Goal: Answer question/provide support: Answer question/provide support

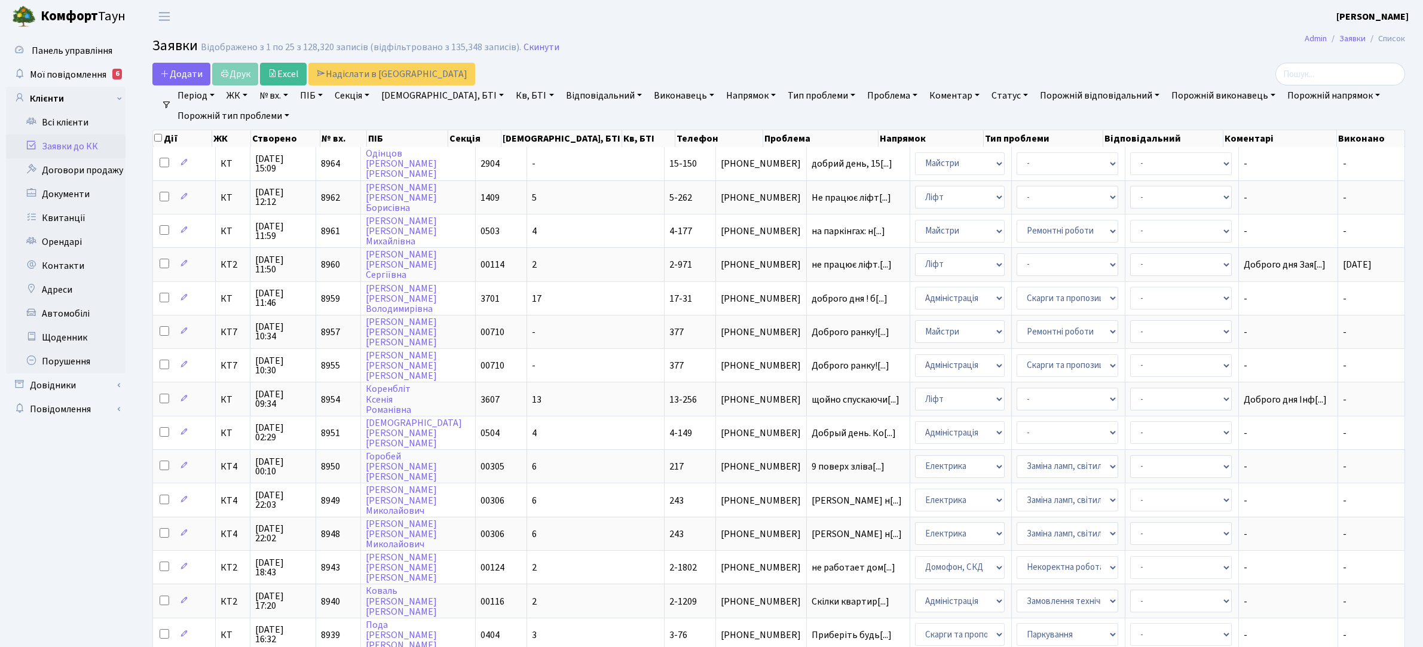
select select "25"
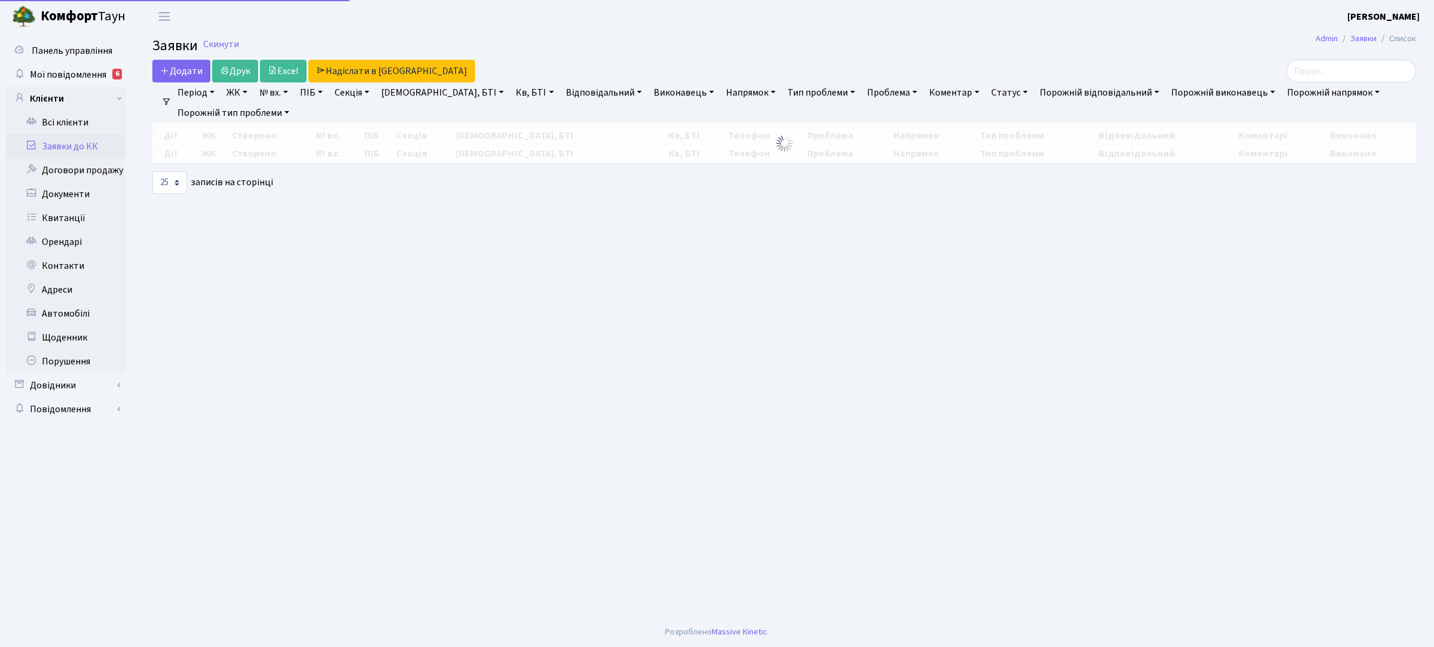
select select "25"
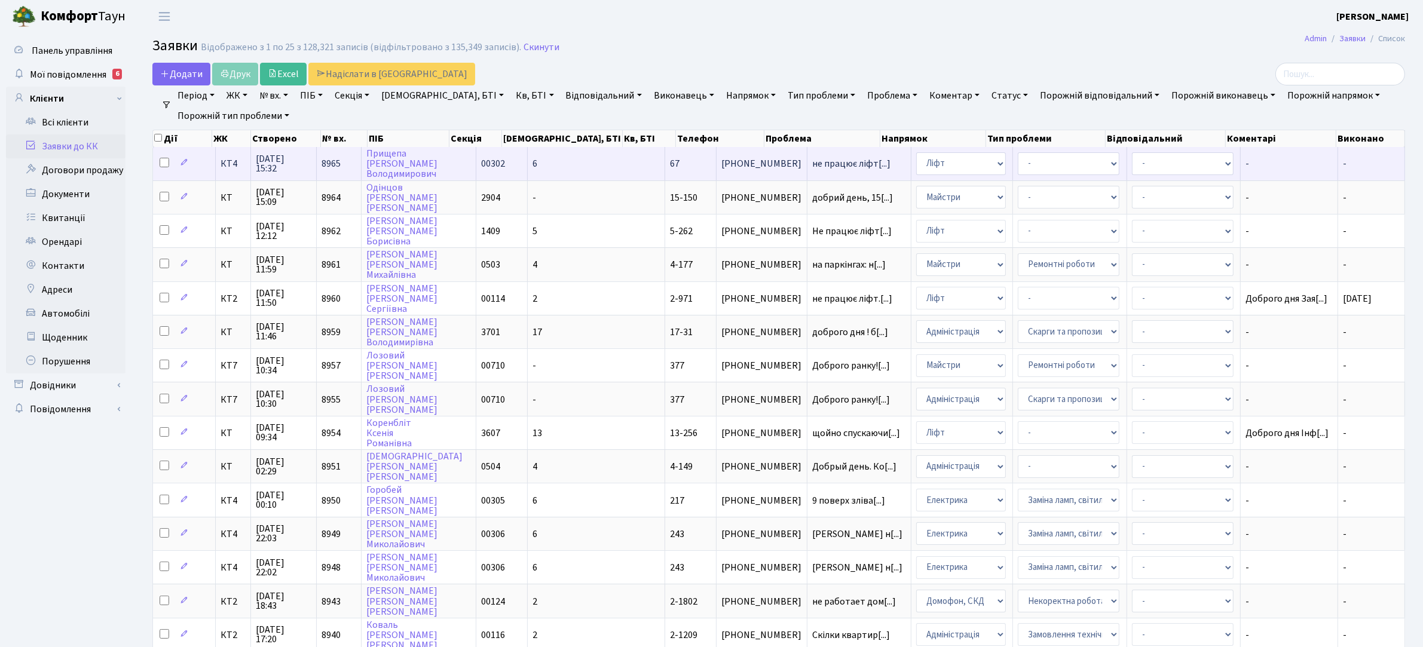
click at [807, 158] on td "не працює ліфт[...]" at bounding box center [859, 163] width 104 height 33
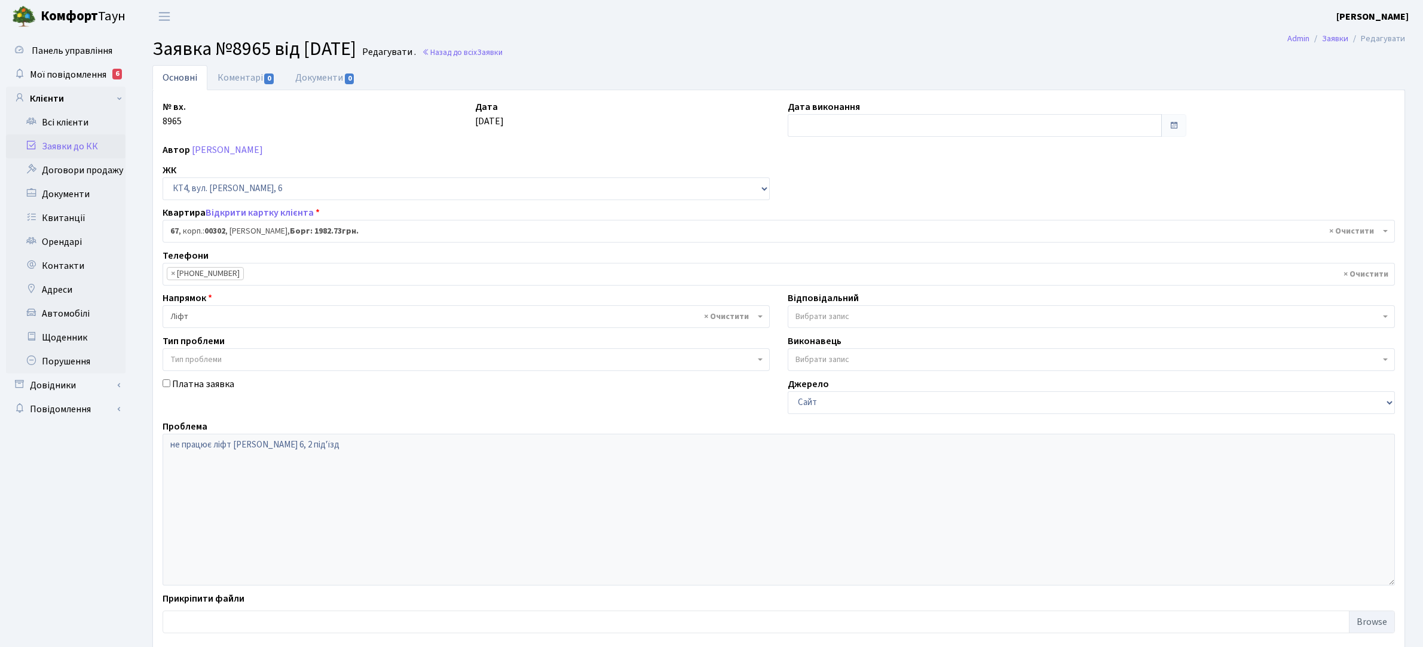
select select "16795"
click at [227, 75] on link "Коментарі 0" at bounding box center [246, 77] width 78 height 25
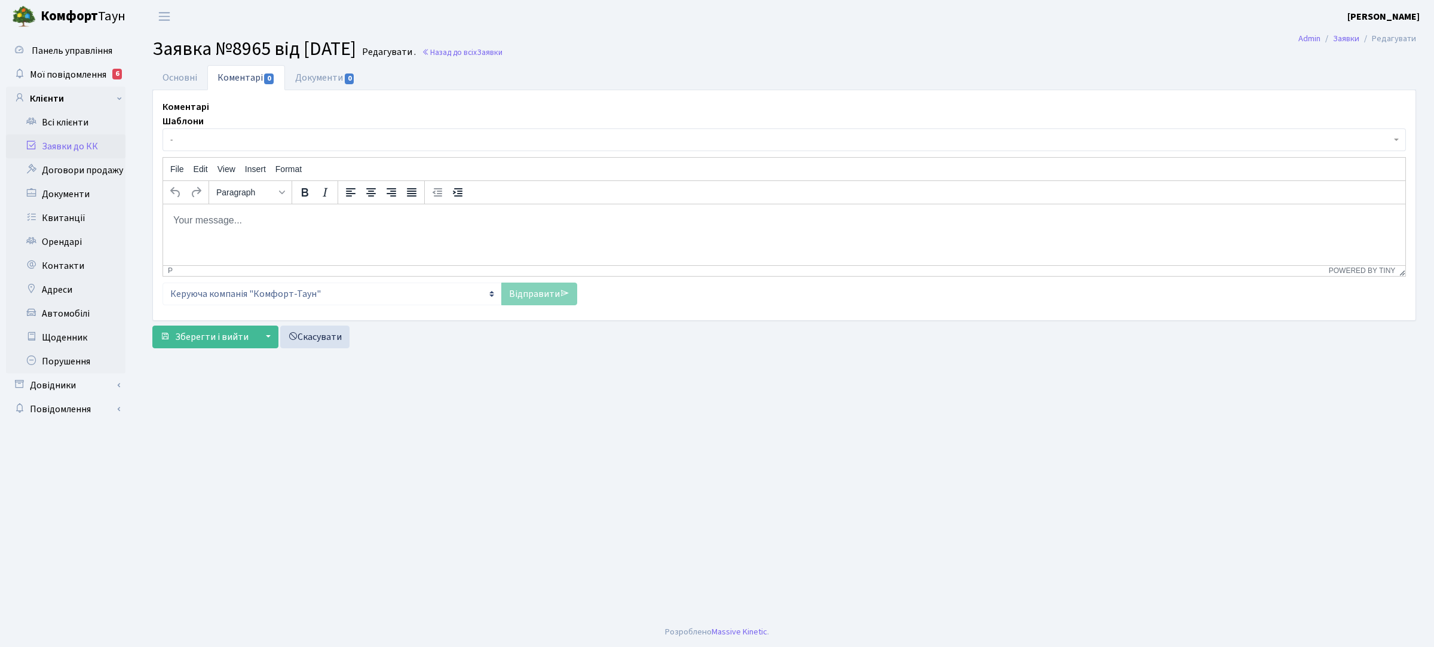
click at [319, 218] on p "Rich Text Area. Press ALT-0 for help." at bounding box center [784, 219] width 1223 height 13
click at [523, 288] on link "Відправити" at bounding box center [539, 294] width 76 height 23
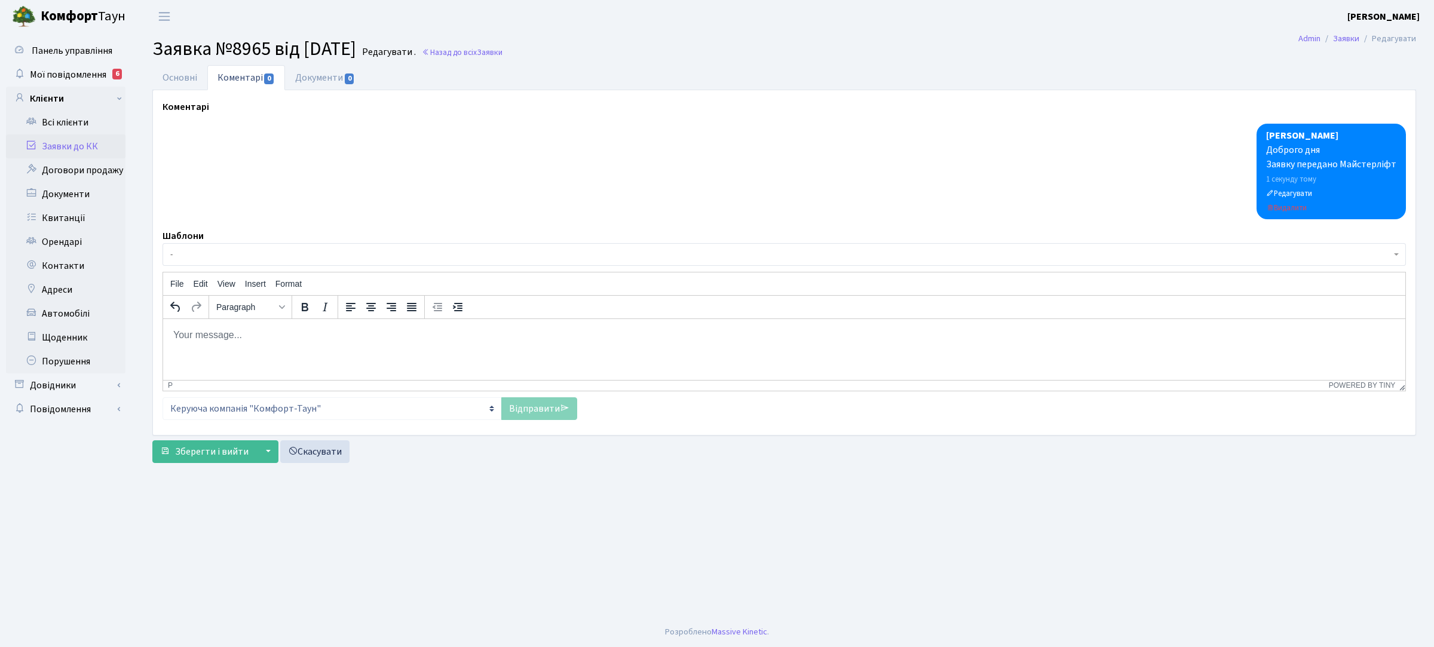
click at [88, 141] on link "Заявки до КК" at bounding box center [66, 146] width 120 height 24
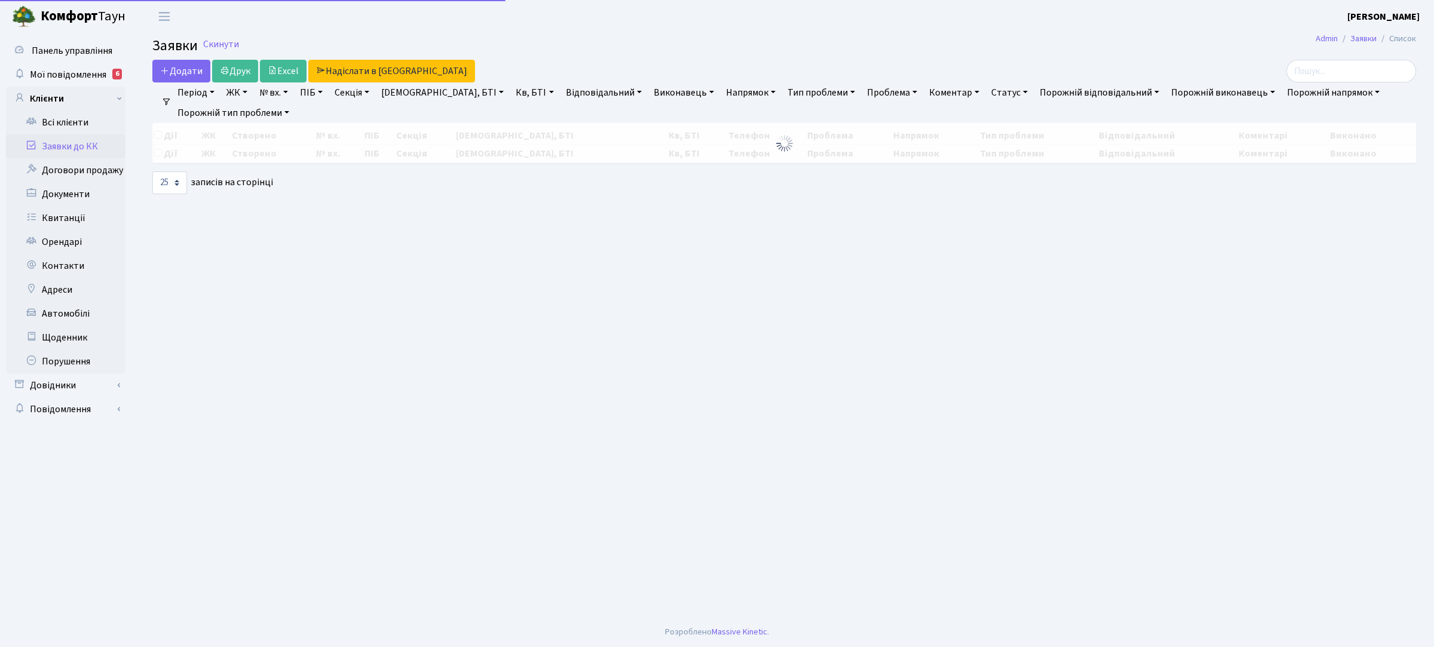
select select "25"
